Goal: Task Accomplishment & Management: Manage account settings

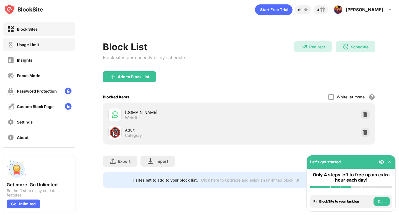
click at [26, 45] on div "Usage Limit" at bounding box center [28, 44] width 22 height 5
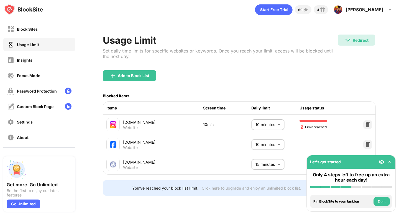
click at [214, 167] on div "[DOMAIN_NAME] Website 15 minutes ** ​" at bounding box center [239, 165] width 272 height 20
click at [376, 199] on button "Do it" at bounding box center [381, 201] width 16 height 9
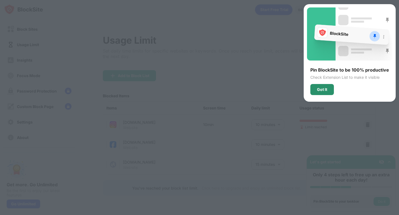
click at [320, 85] on div "Got It" at bounding box center [322, 89] width 24 height 11
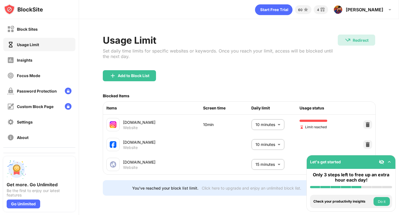
click at [384, 201] on button "Do it" at bounding box center [381, 201] width 16 height 9
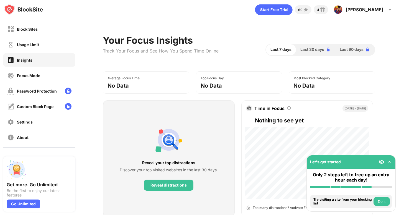
click at [380, 202] on button "Do it" at bounding box center [381, 201] width 16 height 9
click at [379, 200] on button "Do it" at bounding box center [381, 201] width 16 height 9
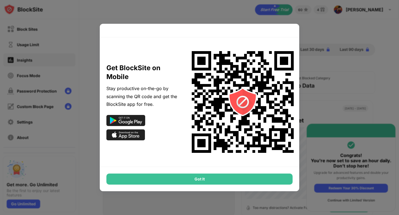
click at [265, 182] on div "Got It" at bounding box center [199, 179] width 186 height 11
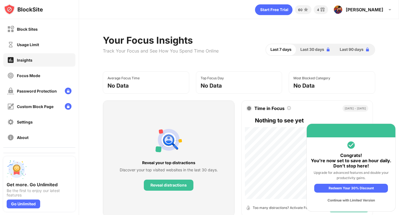
click at [352, 201] on div "Continue with Limited Version" at bounding box center [351, 200] width 74 height 9
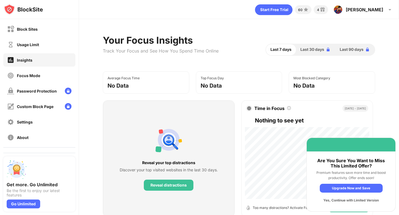
click at [352, 201] on div "Yes, Continue with Limited Version" at bounding box center [350, 200] width 63 height 9
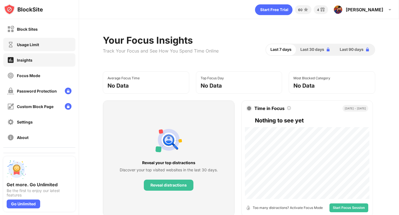
click at [29, 47] on div "Usage Limit" at bounding box center [23, 44] width 32 height 7
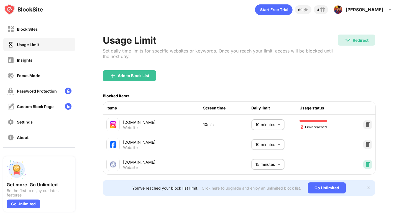
click at [368, 163] on img at bounding box center [368, 165] width 6 height 6
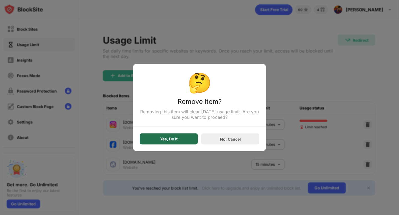
click at [193, 142] on div "Yes, Do It" at bounding box center [169, 139] width 58 height 11
